Goal: Transaction & Acquisition: Purchase product/service

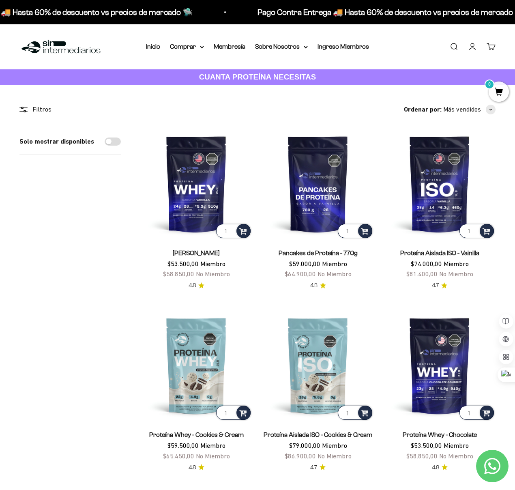
click at [150, 51] on li "Inicio" at bounding box center [153, 46] width 14 height 11
click at [153, 47] on link "Inicio" at bounding box center [153, 46] width 14 height 7
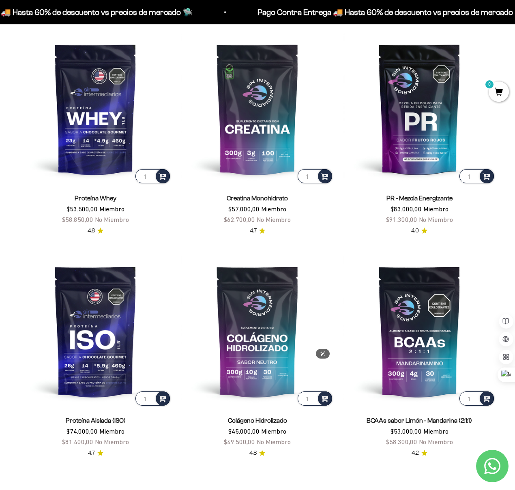
scroll to position [391, 0]
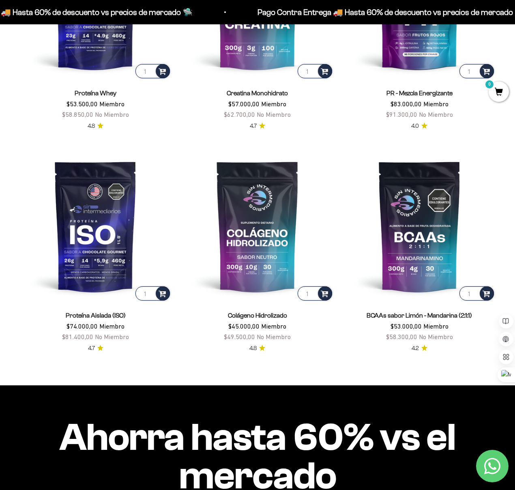
click at [233, 327] on span "$45.000,00" at bounding box center [243, 325] width 31 height 7
click at [198, 326] on div "Colágeno Hidrolizado $45.000,00 Miembro $49.500,00 No Miembro" at bounding box center [257, 326] width 152 height 32
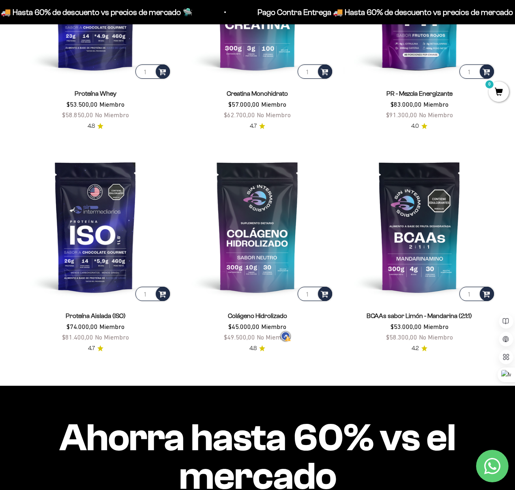
drag, startPoint x: 233, startPoint y: 326, endPoint x: 299, endPoint y: 326, distance: 66.1
click at [289, 327] on price-list "$45.000,00 Miembro $49.500,00 No Miembro" at bounding box center [257, 331] width 67 height 21
click at [325, 326] on div "Colágeno Hidrolizado $45.000,00 Miembro $49.500,00 No Miembro" at bounding box center [257, 326] width 152 height 32
